Goal: Information Seeking & Learning: Learn about a topic

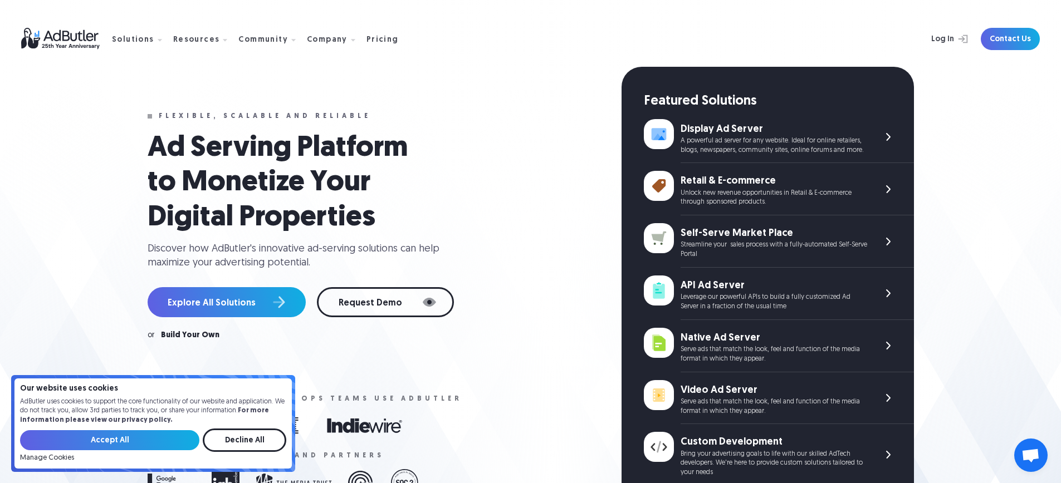
click at [261, 433] on input "Decline All" at bounding box center [245, 440] width 84 height 23
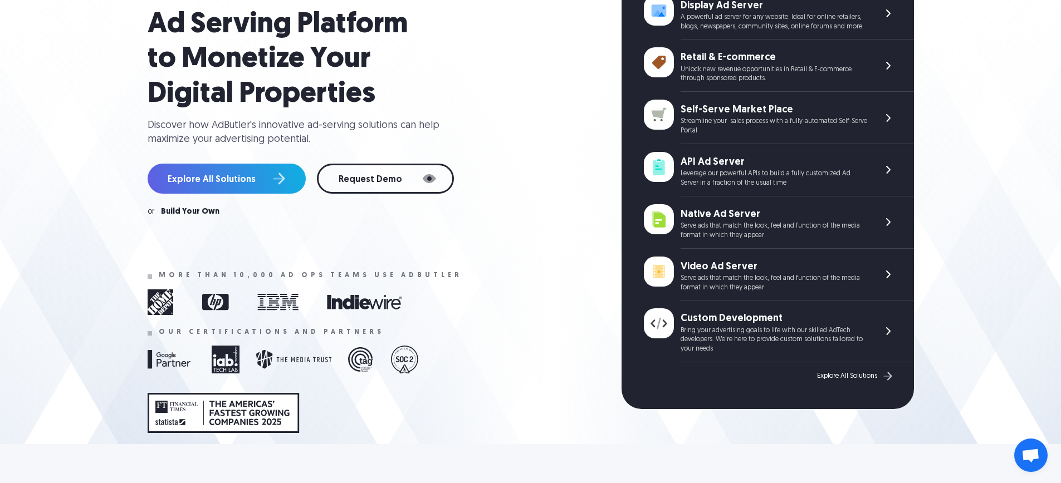
scroll to position [120, 0]
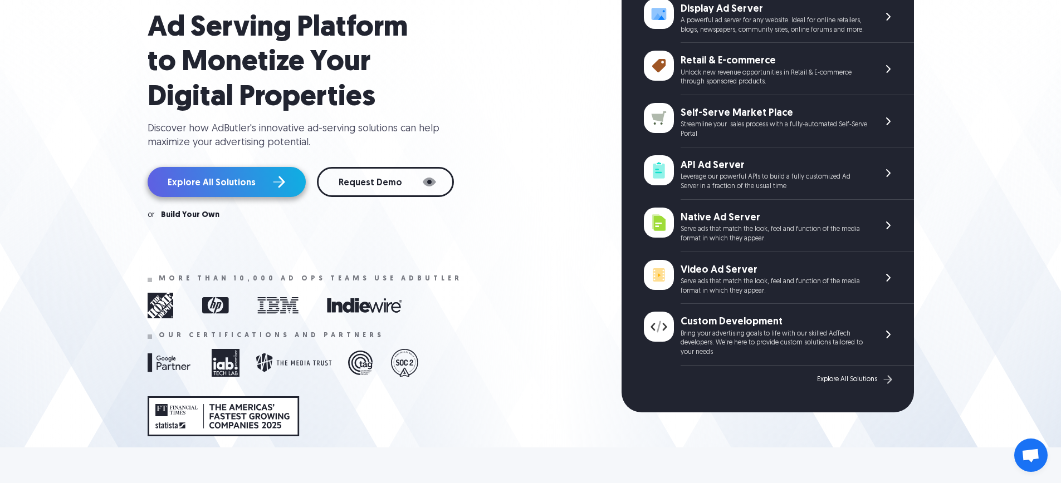
click at [278, 197] on link "Explore All Solutions" at bounding box center [227, 182] width 158 height 30
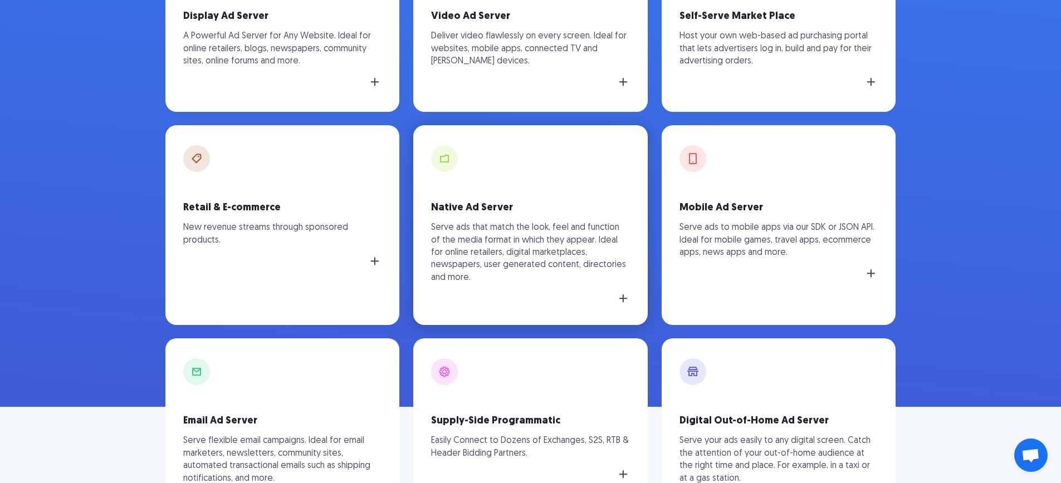
scroll to position [418, 0]
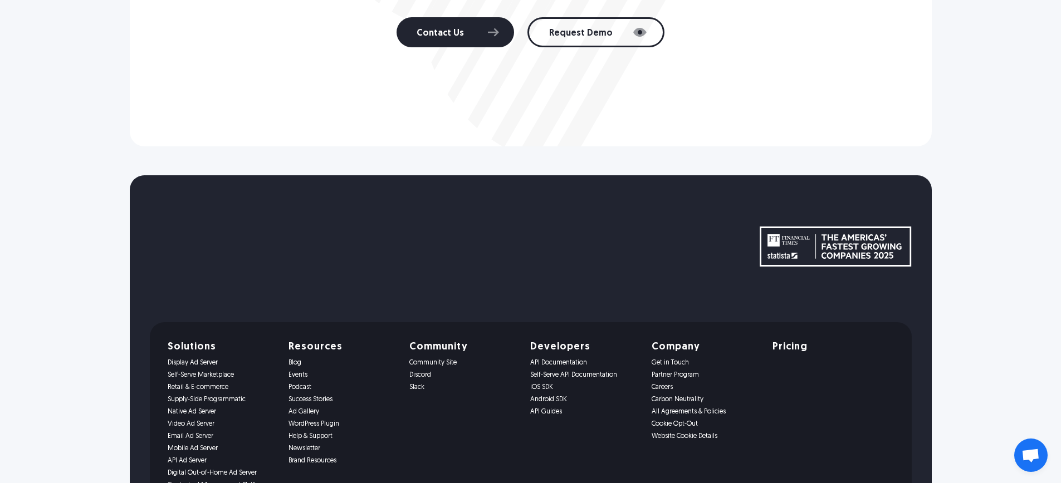
scroll to position [0, 0]
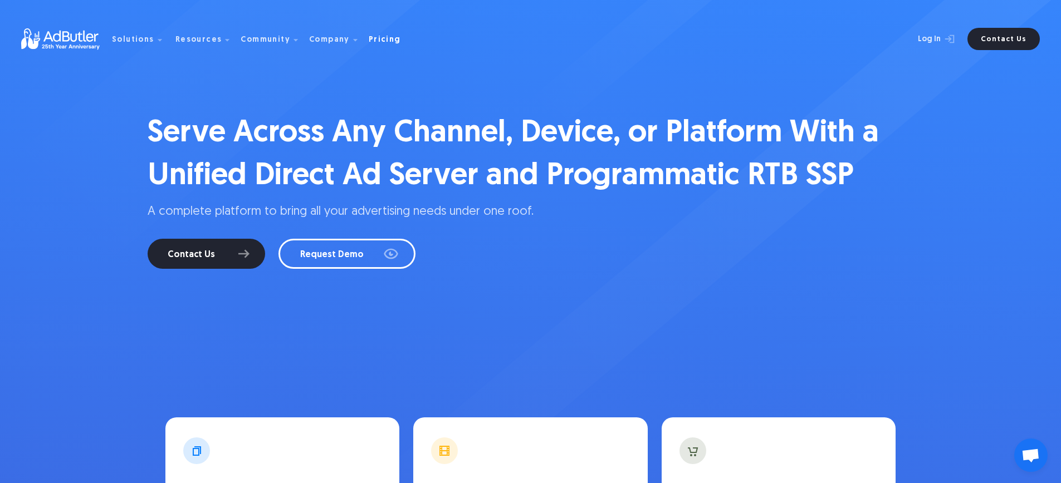
click at [369, 41] on div "Pricing" at bounding box center [385, 40] width 32 height 8
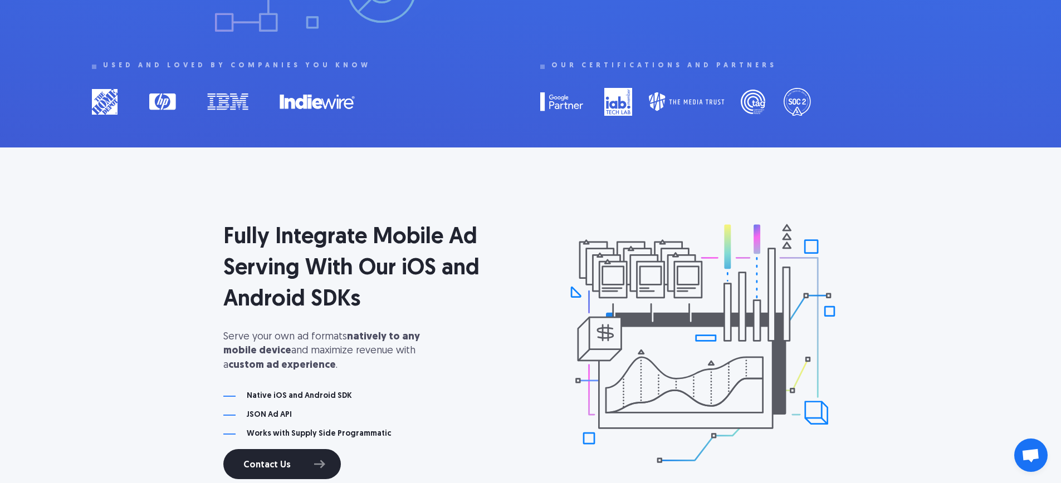
scroll to position [605, 0]
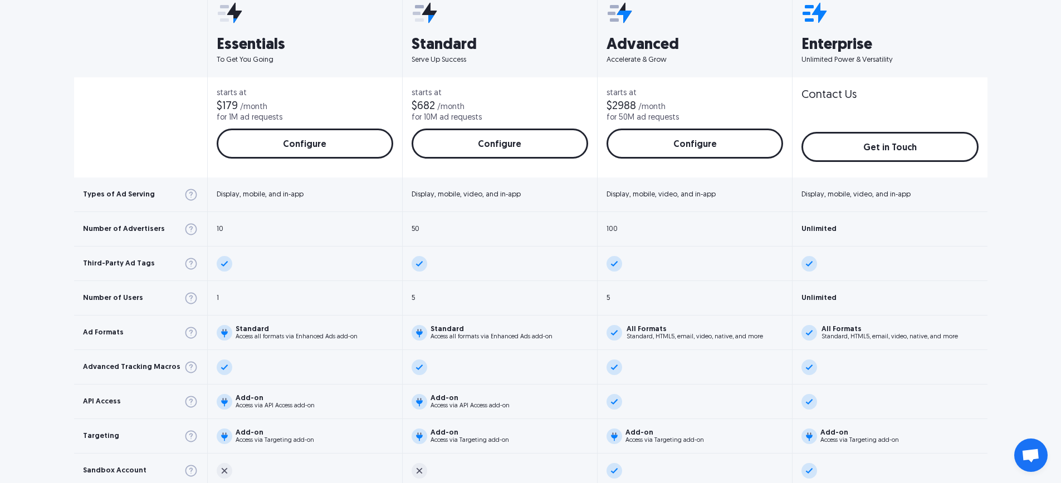
scroll to position [529, 0]
